Goal: Information Seeking & Learning: Learn about a topic

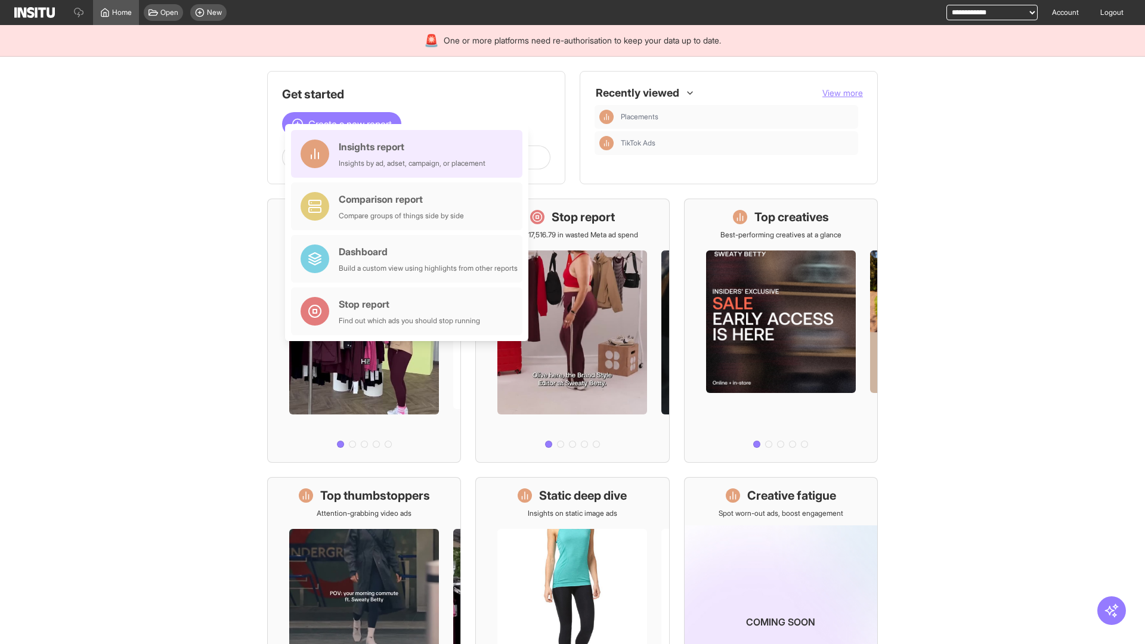
click at [410, 154] on div "Insights report Insights by ad, adset, campaign, or placement" at bounding box center [412, 154] width 147 height 29
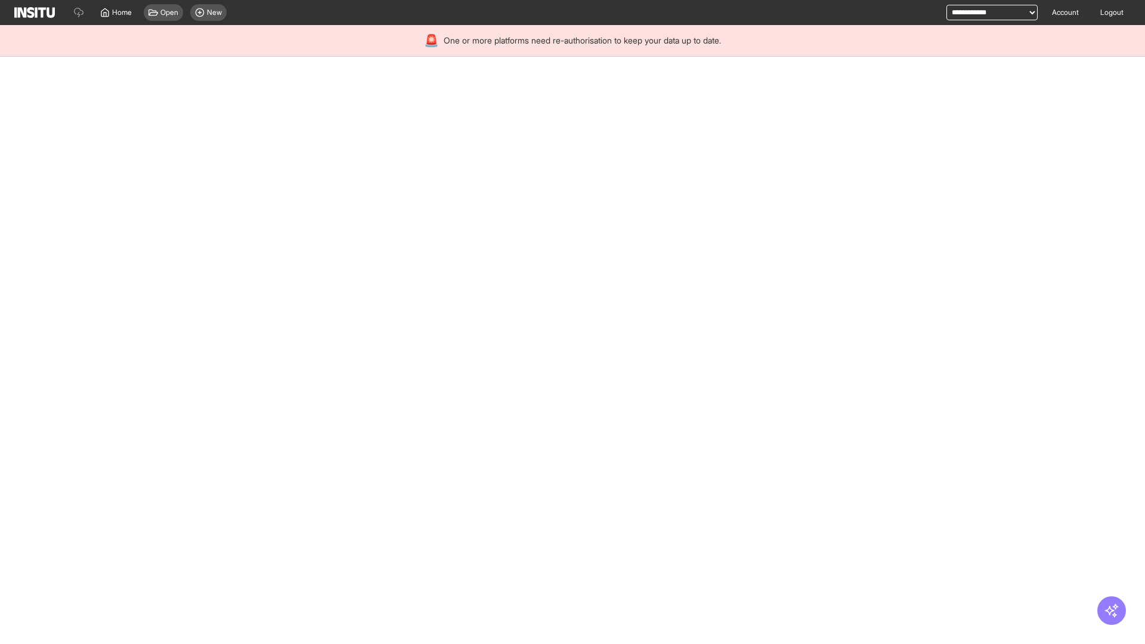
select select "**"
